Goal: Navigation & Orientation: Find specific page/section

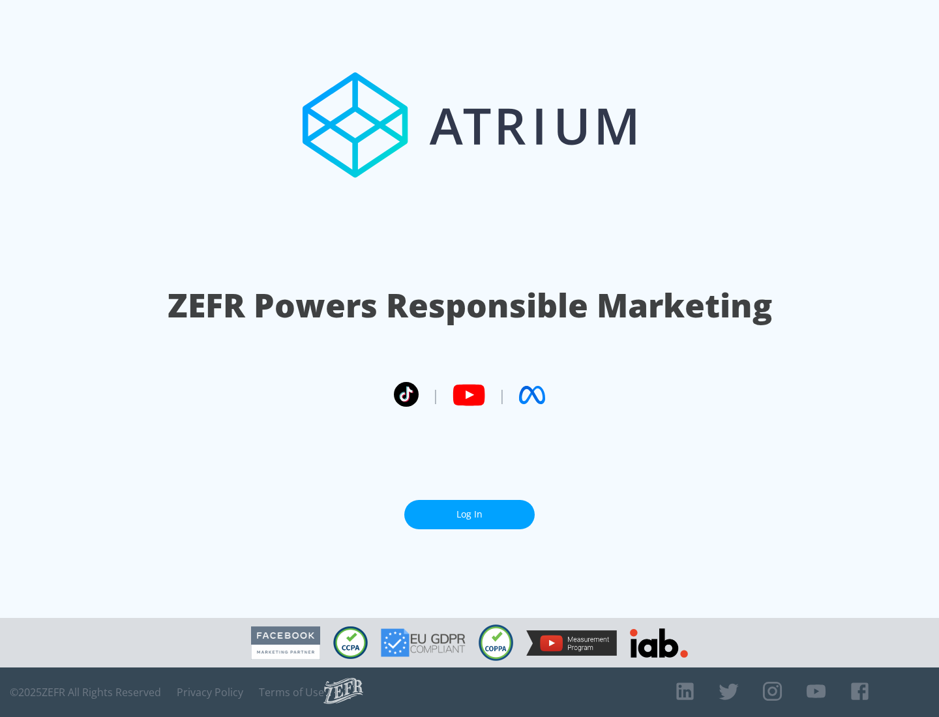
click at [469, 514] on link "Log In" at bounding box center [469, 514] width 130 height 29
